Goal: Download file/media

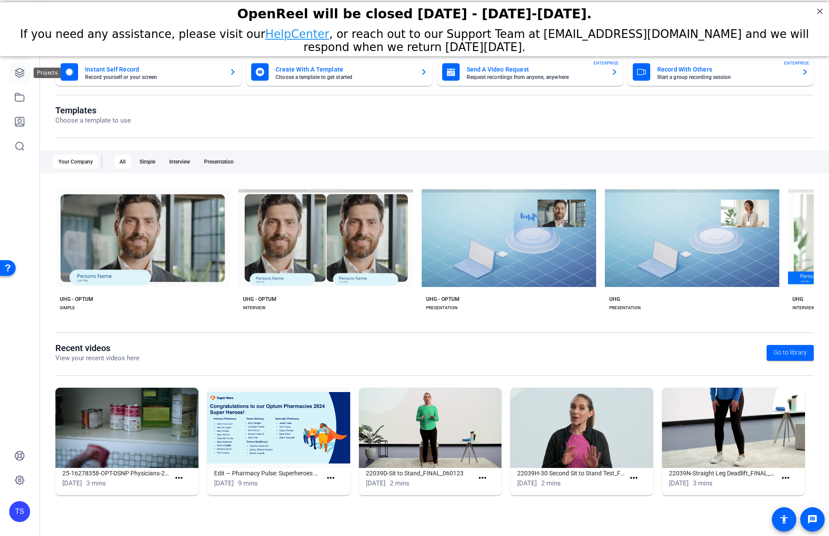
click at [25, 70] on link at bounding box center [19, 72] width 21 height 21
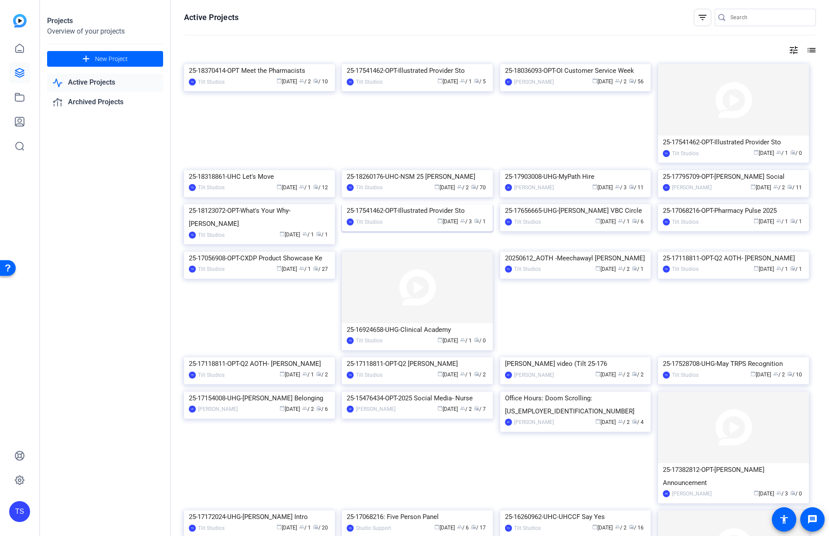
click at [458, 204] on img at bounding box center [417, 204] width 151 height 0
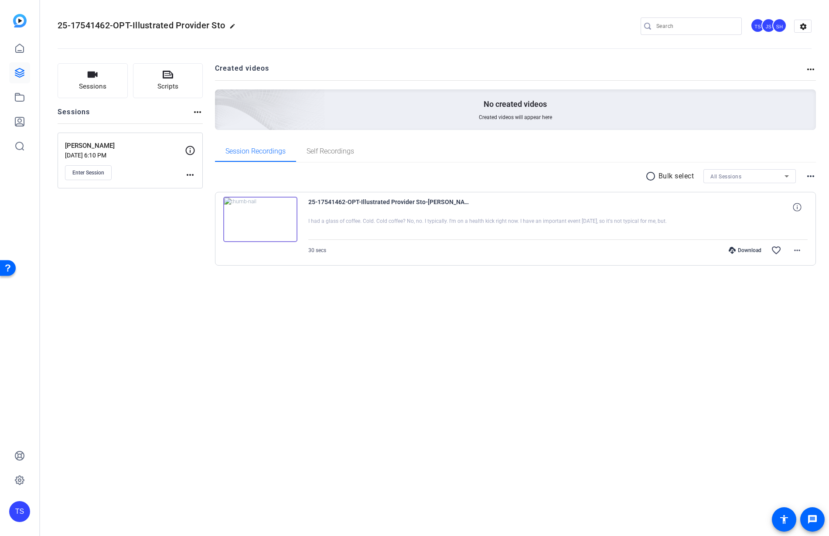
click at [129, 154] on p "Jun 18, 2025 @ 6:10 PM" at bounding box center [125, 155] width 120 height 7
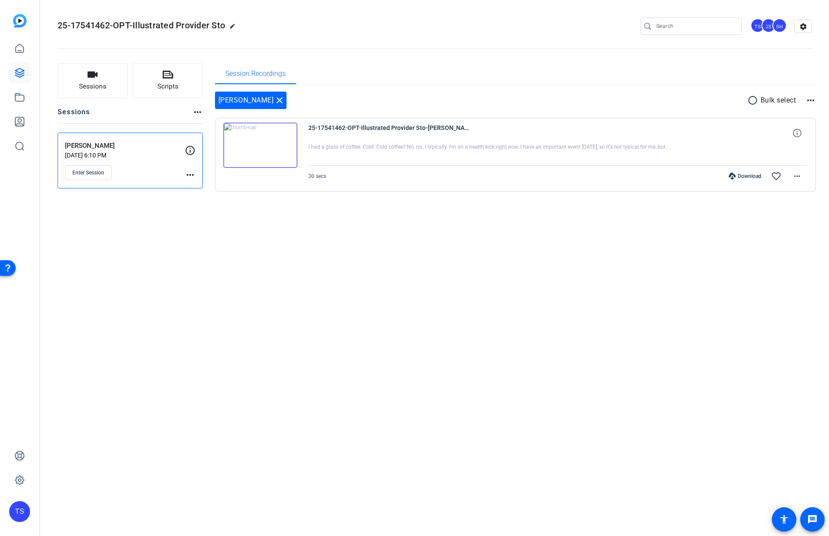
click at [129, 226] on div "Sessions Scripts Sessions more_horiz Chivonne Clairmont Jun 18, 2025 @ 6:10 PM …" at bounding box center [434, 141] width 789 height 178
click at [285, 100] on mat-icon "close" at bounding box center [279, 100] width 10 height 10
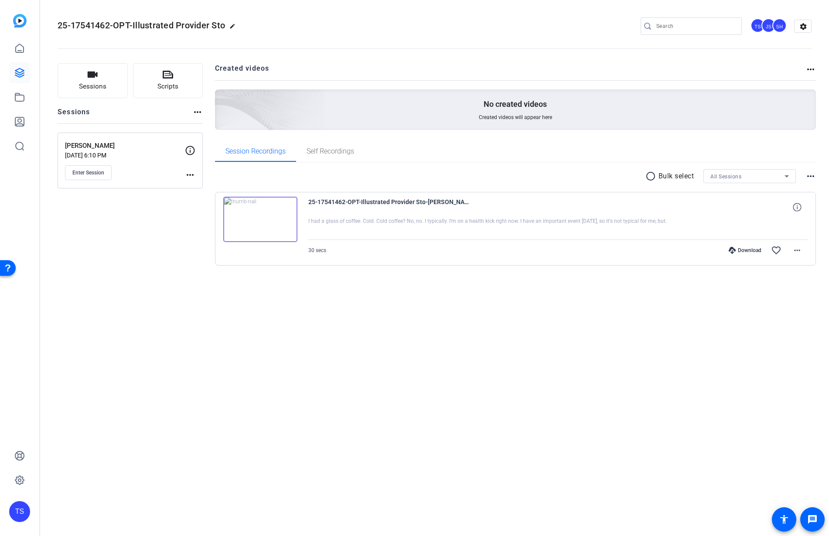
drag, startPoint x: 148, startPoint y: 296, endPoint x: 163, endPoint y: 105, distance: 191.5
click at [156, 265] on div "Sessions Scripts Sessions more_horiz Chivonne Clairmont Jun 18, 2025 @ 6:10 PM …" at bounding box center [434, 178] width 789 height 252
click at [23, 54] on link at bounding box center [19, 48] width 21 height 21
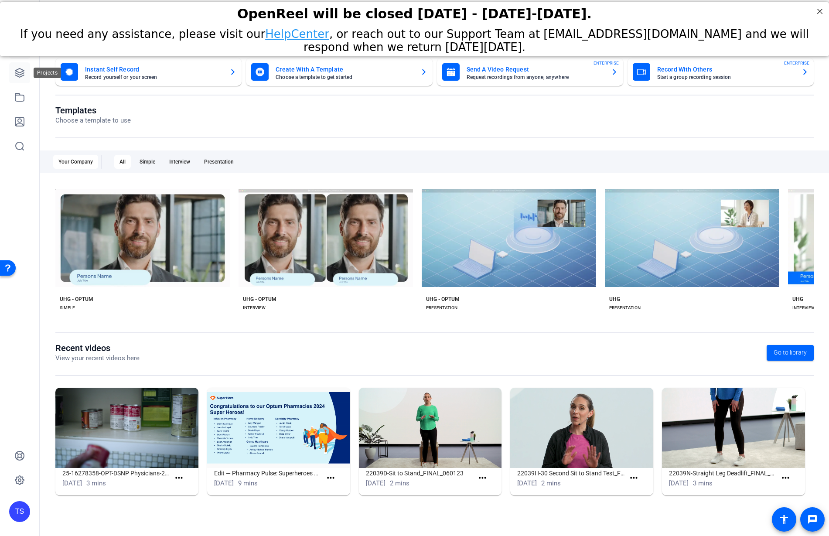
click at [22, 68] on icon at bounding box center [19, 73] width 10 height 10
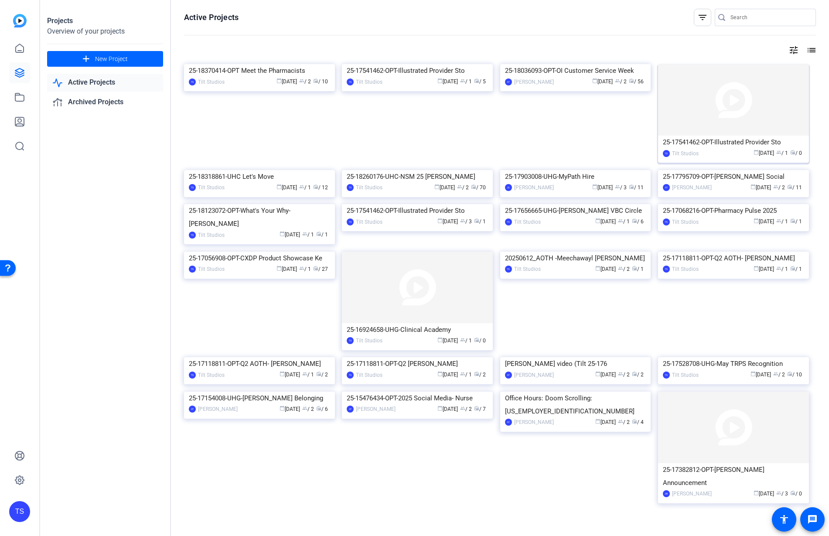
click at [737, 112] on img at bounding box center [733, 99] width 151 height 71
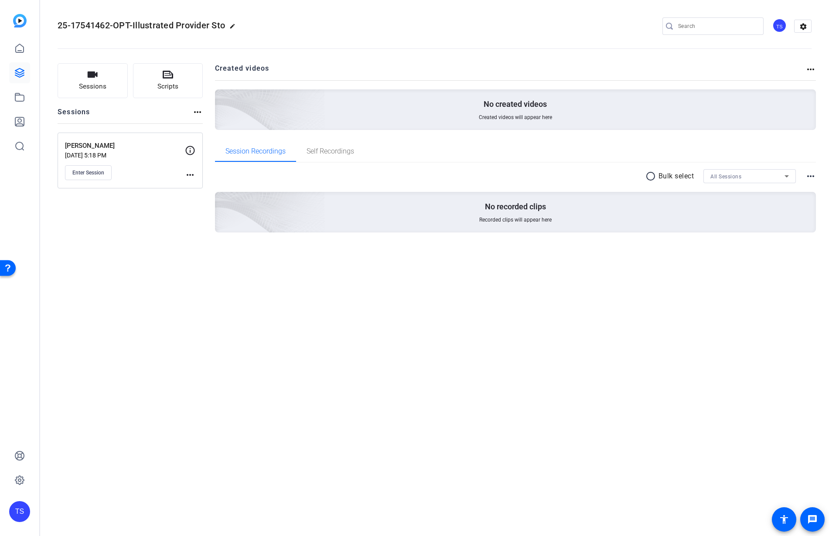
click at [140, 165] on div "Enter Session" at bounding box center [125, 172] width 120 height 15
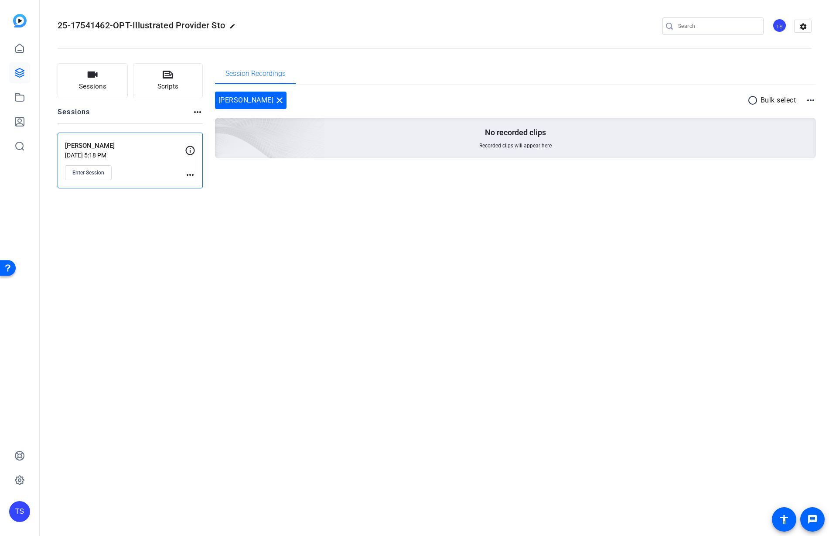
drag, startPoint x: 142, startPoint y: 233, endPoint x: 87, endPoint y: 129, distance: 117.4
click at [142, 233] on div "25-17541462-OPT-Illustrated Provider Sto edit TS settings Sessions Scripts Sess…" at bounding box center [434, 268] width 789 height 536
click at [27, 48] on link at bounding box center [19, 48] width 21 height 21
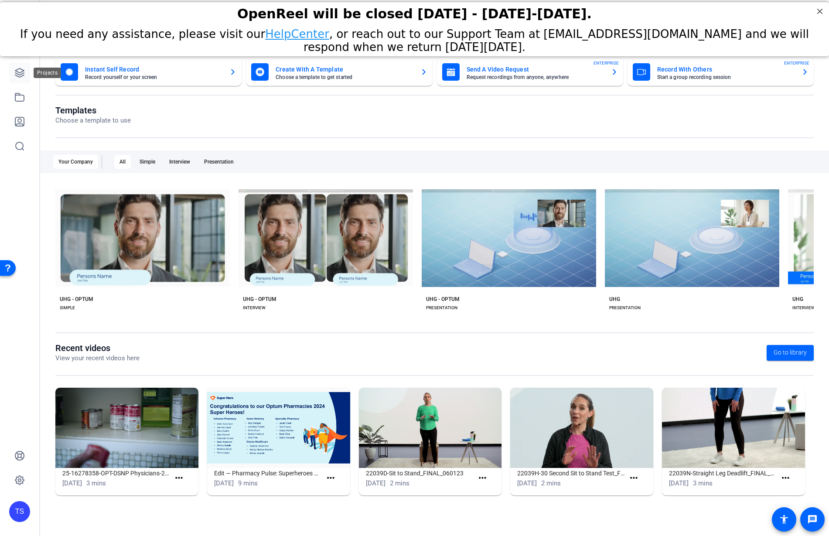
click at [14, 71] on icon at bounding box center [19, 73] width 10 height 10
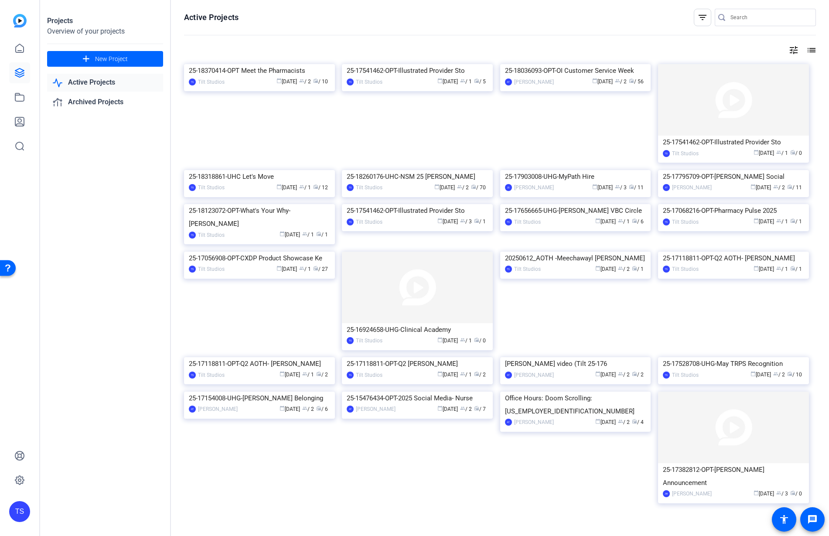
click at [754, 19] on input "Search" at bounding box center [769, 17] width 78 height 10
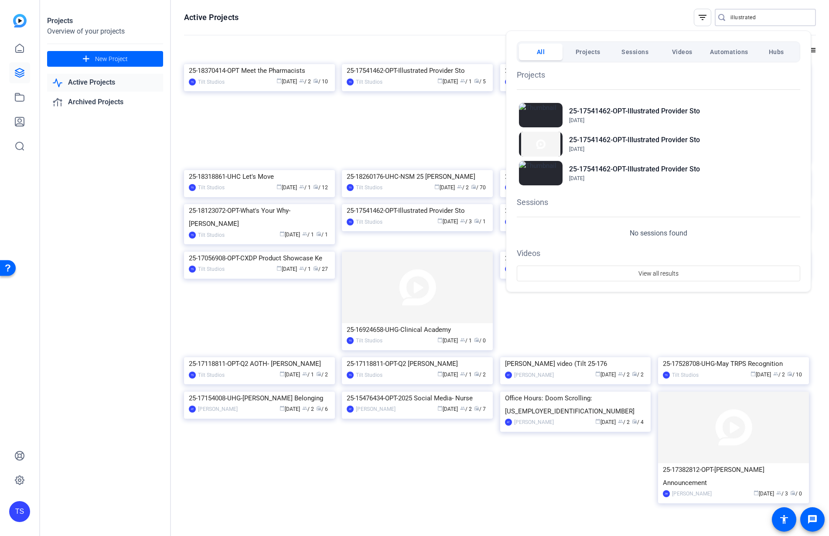
type input "illustrated"
click at [635, 118] on span "Jul 23, 2025" at bounding box center [634, 120] width 131 height 8
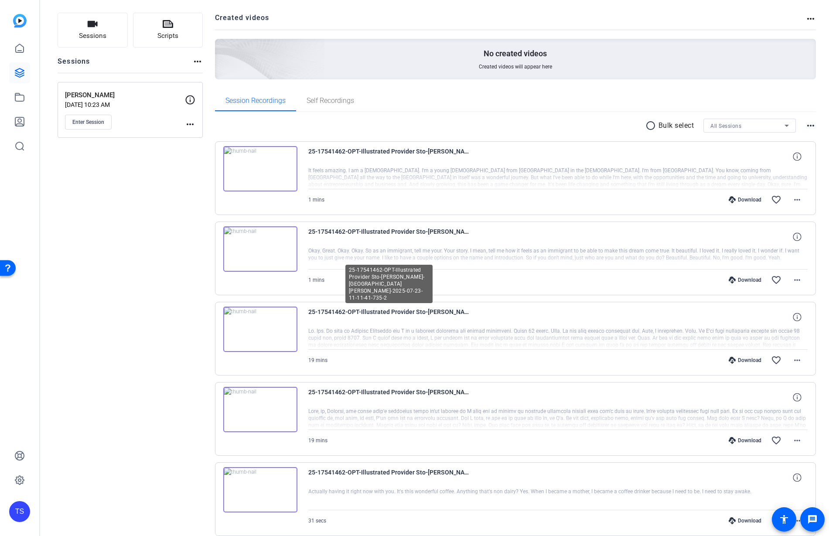
scroll to position [89, 0]
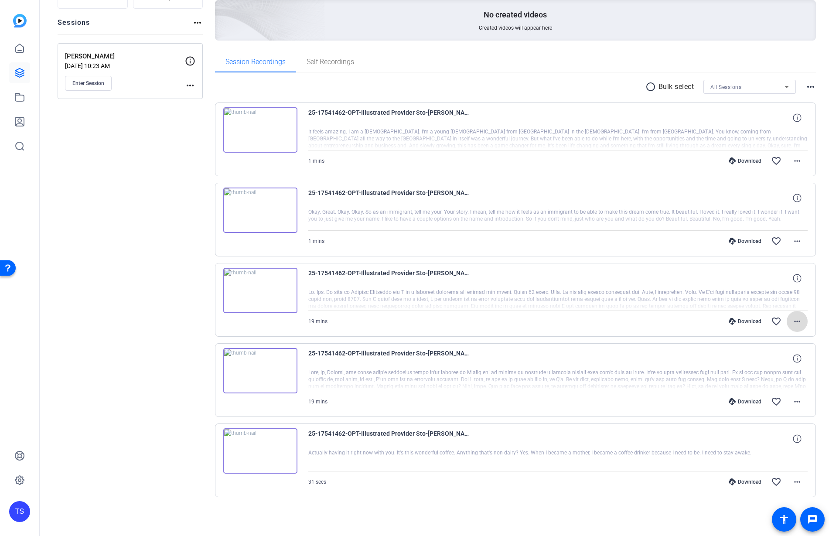
click at [792, 320] on mat-icon "more_horiz" at bounding box center [797, 321] width 10 height 10
click at [771, 392] on span "Extract Audio" at bounding box center [769, 394] width 52 height 10
click at [792, 324] on mat-icon "more_horiz" at bounding box center [797, 321] width 10 height 10
click at [790, 323] on div at bounding box center [414, 268] width 829 height 536
click at [792, 320] on mat-icon "more_horiz" at bounding box center [797, 321] width 10 height 10
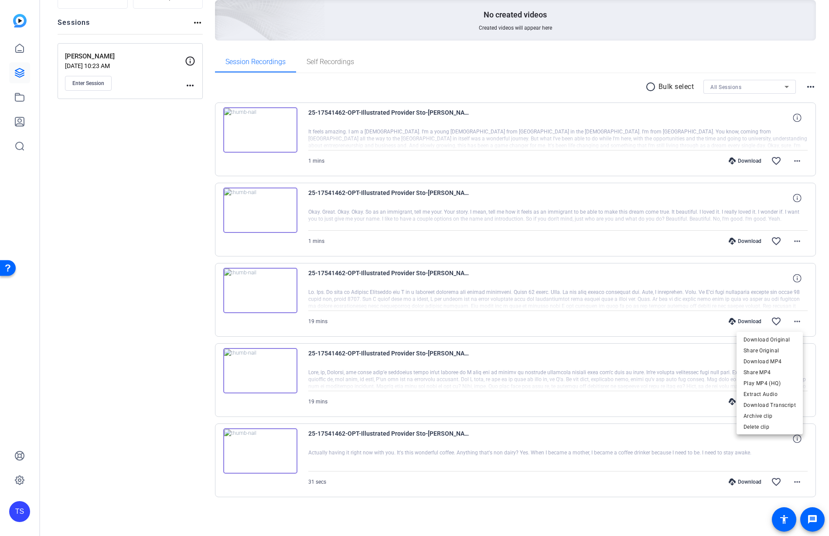
click at [792, 320] on div at bounding box center [414, 268] width 829 height 536
click at [439, 131] on div at bounding box center [558, 139] width 500 height 22
click at [479, 138] on div at bounding box center [558, 139] width 500 height 22
click at [792, 323] on mat-icon "more_horiz" at bounding box center [797, 321] width 10 height 10
click at [212, 278] on div at bounding box center [414, 268] width 829 height 536
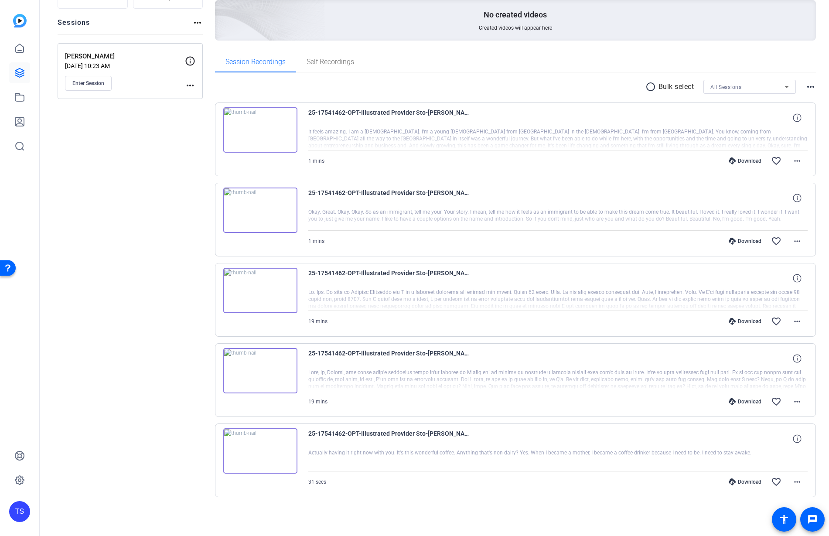
click at [262, 134] on img at bounding box center [260, 129] width 74 height 45
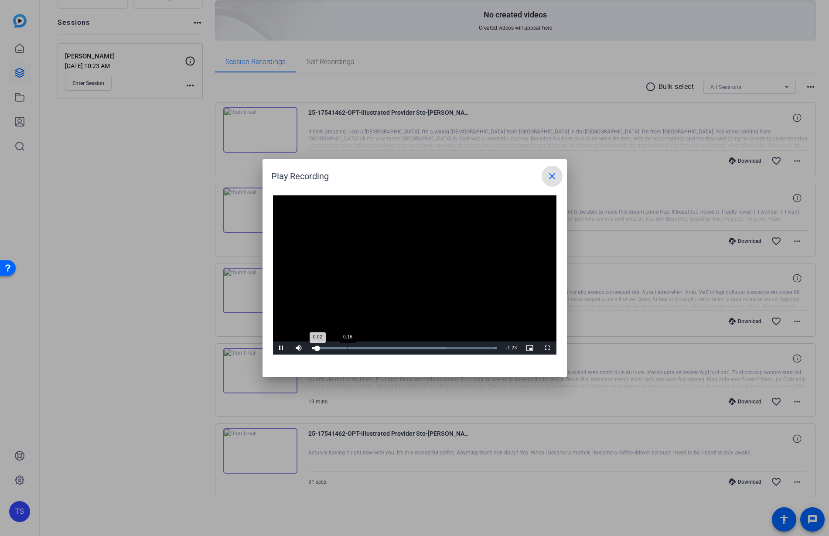
click at [347, 347] on div "Loaded : 100.00% 0:16 0:02" at bounding box center [404, 348] width 185 height 2
click at [422, 347] on div "Loaded : 100.00% 0:50 0:17" at bounding box center [404, 348] width 185 height 2
click at [470, 344] on div "Loaded : 100.00% 1:13 0:56" at bounding box center [405, 347] width 194 height 13
click at [459, 348] on div "Loaded : 100.00% 1:08 1:17" at bounding box center [404, 348] width 185 height 2
click at [554, 180] on mat-icon "close" at bounding box center [552, 176] width 10 height 10
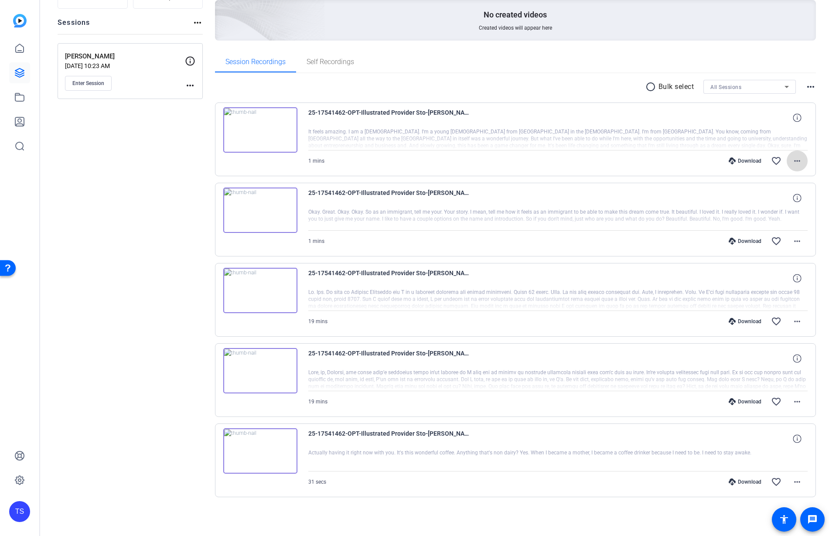
click at [792, 156] on mat-icon "more_horiz" at bounding box center [797, 161] width 10 height 10
click at [763, 235] on span "Extract Audio" at bounding box center [769, 233] width 52 height 10
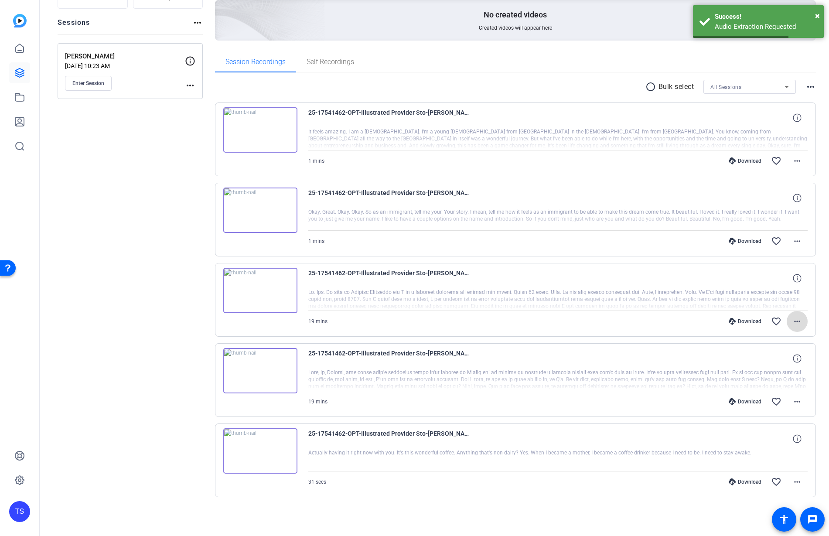
click at [792, 320] on mat-icon "more_horiz" at bounding box center [797, 321] width 10 height 10
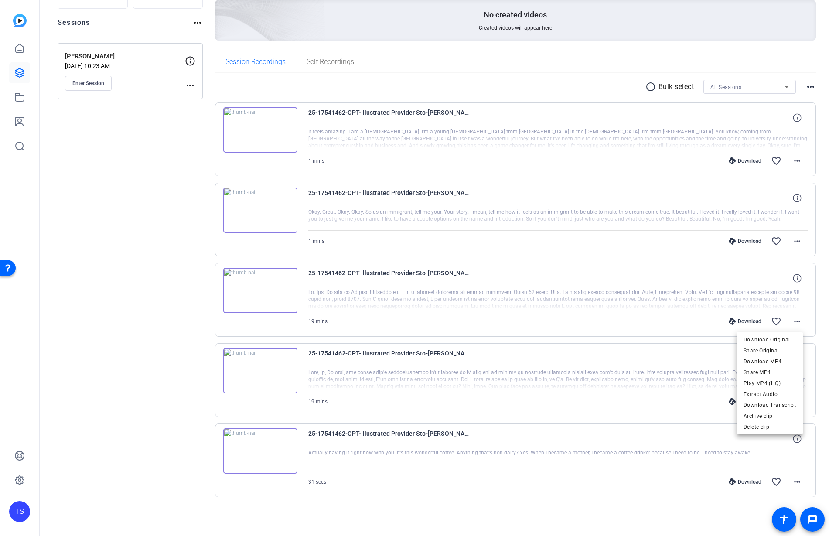
click at [793, 159] on div at bounding box center [414, 268] width 829 height 536
click at [792, 158] on mat-icon "more_horiz" at bounding box center [797, 161] width 10 height 10
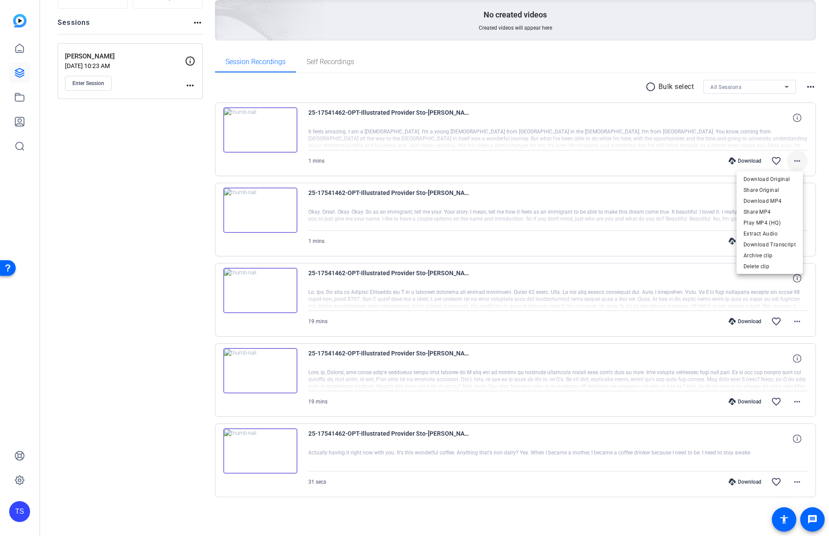
click at [791, 158] on div at bounding box center [414, 268] width 829 height 536
click at [792, 158] on mat-icon "more_horiz" at bounding box center [797, 161] width 10 height 10
click at [785, 199] on span "Download MP4" at bounding box center [769, 201] width 52 height 10
click at [797, 322] on mat-icon "more_horiz" at bounding box center [797, 321] width 10 height 10
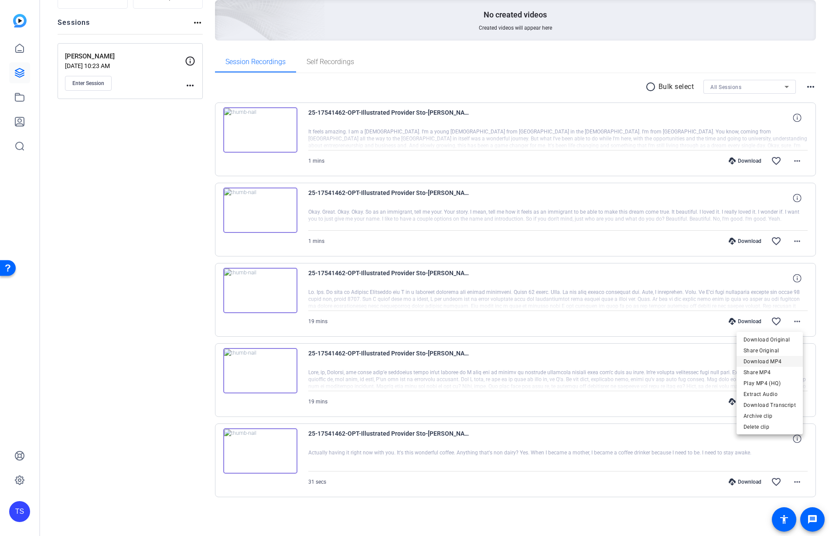
click at [780, 362] on span "Download MP4" at bounding box center [769, 361] width 52 height 10
click at [793, 159] on mat-icon "more_horiz" at bounding box center [797, 161] width 10 height 10
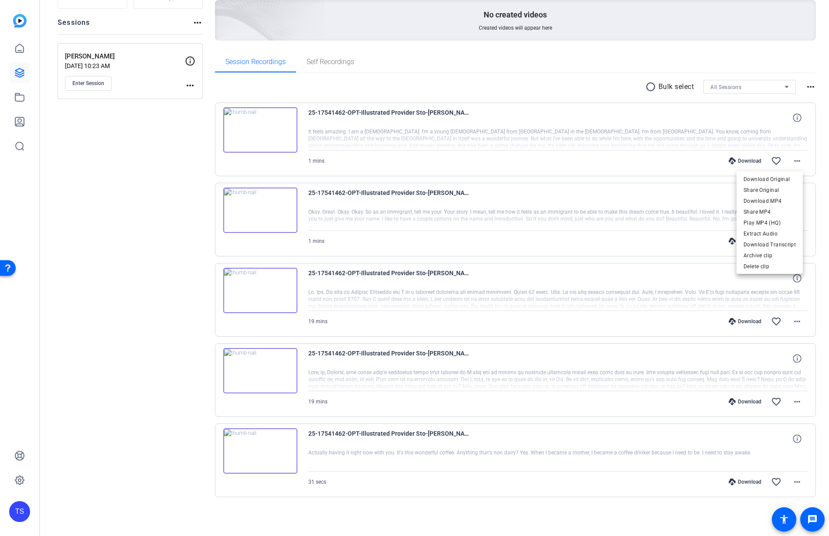
click at [793, 159] on div at bounding box center [414, 268] width 829 height 536
click at [792, 160] on mat-icon "more_horiz" at bounding box center [797, 161] width 10 height 10
click at [789, 162] on div at bounding box center [414, 268] width 829 height 536
